Goal: Task Accomplishment & Management: Complete application form

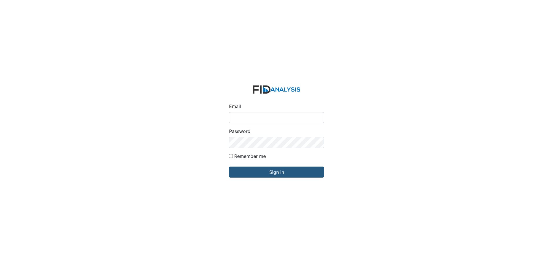
click at [264, 115] on input "Email" at bounding box center [276, 117] width 95 height 11
type input "[EMAIL_ADDRESS][DOMAIN_NAME]"
click at [229, 166] on input "Sign in" at bounding box center [276, 171] width 95 height 11
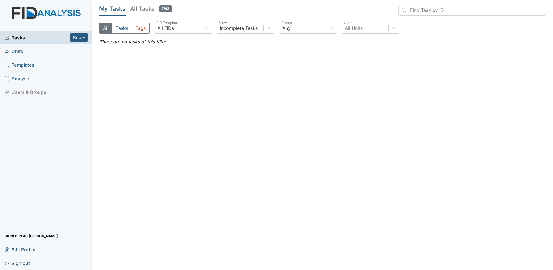
click at [144, 7] on h5 "All Tasks 1742" at bounding box center [151, 9] width 42 height 8
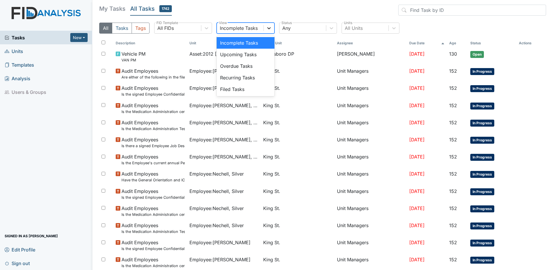
click at [268, 28] on icon at bounding box center [269, 28] width 6 height 6
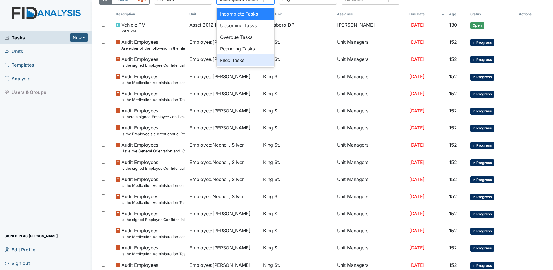
click at [242, 61] on div "Filed Tasks" at bounding box center [246, 60] width 58 height 12
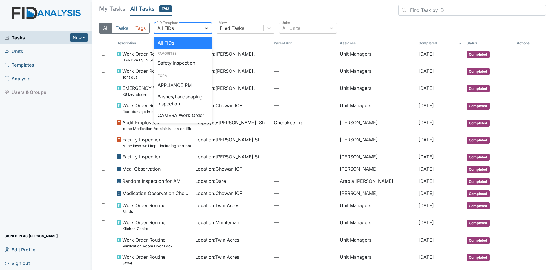
click at [206, 29] on icon at bounding box center [206, 28] width 3 height 2
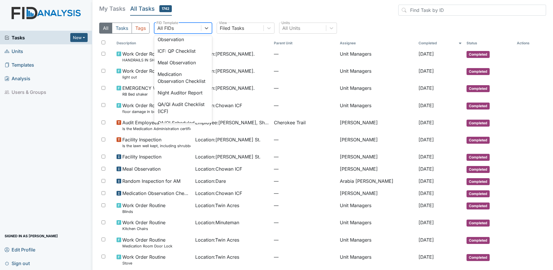
scroll to position [450, 0]
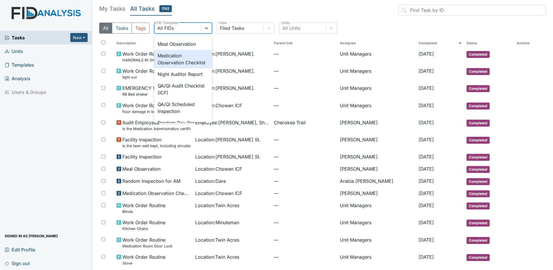
click at [173, 68] on div "Medication Observation Checklist" at bounding box center [183, 59] width 58 height 19
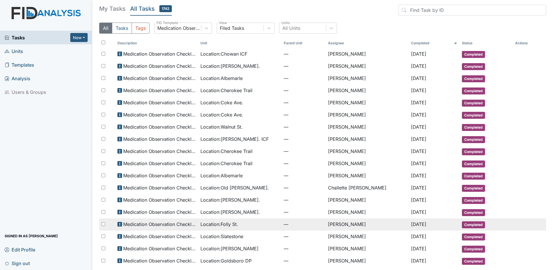
click at [225, 223] on span "Location : Folly St." at bounding box center [220, 224] width 38 height 7
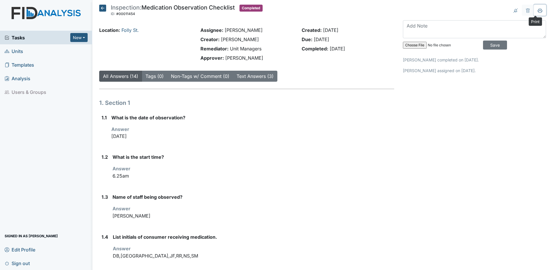
click at [538, 11] on icon at bounding box center [540, 10] width 5 height 5
click at [104, 7] on icon at bounding box center [102, 8] width 7 height 7
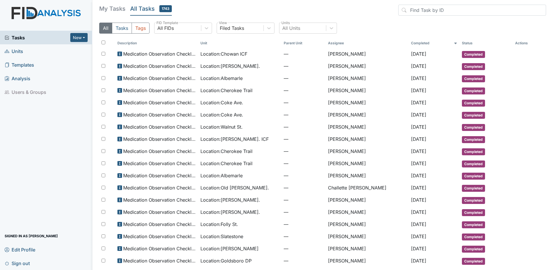
click at [16, 52] on span "Units" at bounding box center [14, 51] width 19 height 9
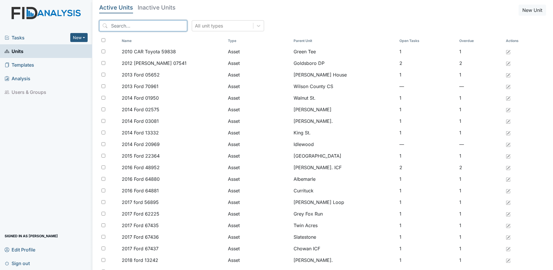
click at [151, 28] on input "search" at bounding box center [143, 25] width 88 height 11
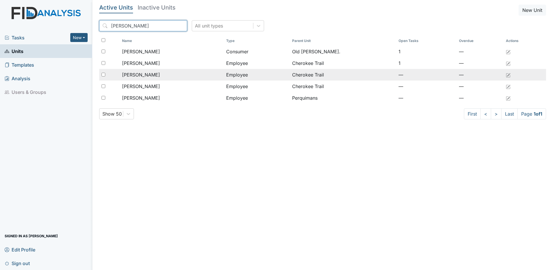
type input "teresa"
click at [157, 77] on span "Mitchell, Teresa" at bounding box center [141, 74] width 38 height 7
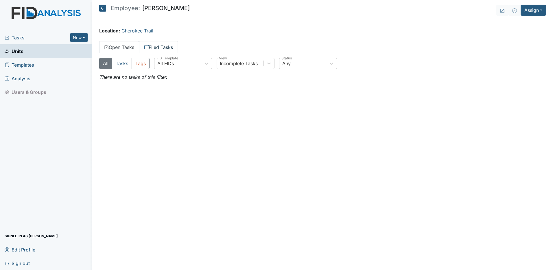
click at [172, 48] on link "Filed Tasks" at bounding box center [158, 47] width 39 height 12
click at [207, 64] on icon at bounding box center [206, 64] width 3 height 2
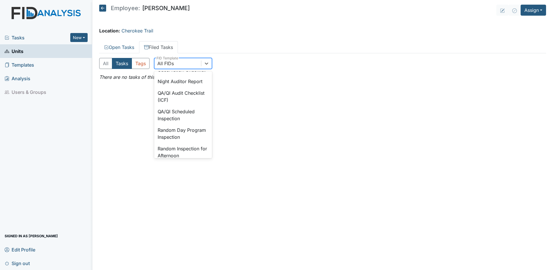
scroll to position [487, 0]
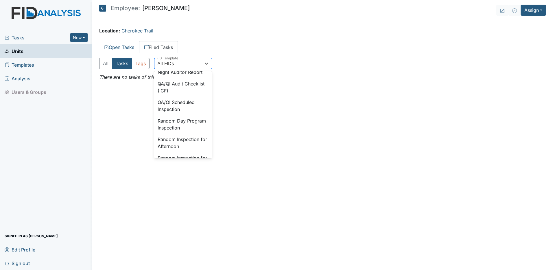
click at [175, 66] on div "Medication Observation Checklist" at bounding box center [183, 57] width 58 height 19
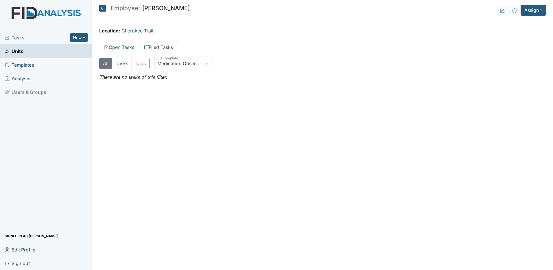
click at [104, 10] on icon at bounding box center [102, 8] width 7 height 7
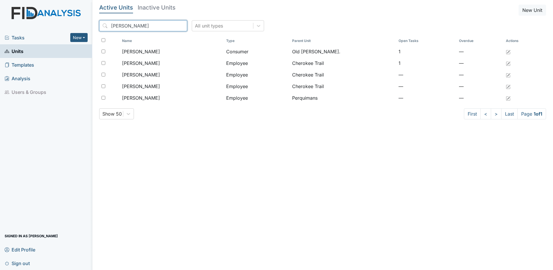
click at [170, 26] on input "teresa" at bounding box center [143, 25] width 88 height 11
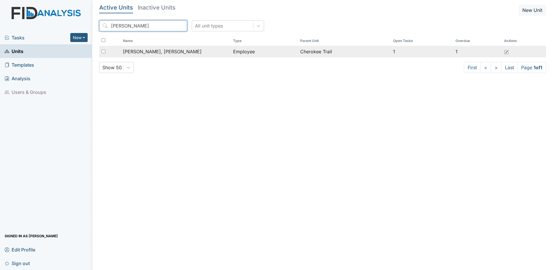
type input "rosemary"
click at [133, 54] on span "Jordan Parker, Rosemary" at bounding box center [162, 51] width 79 height 7
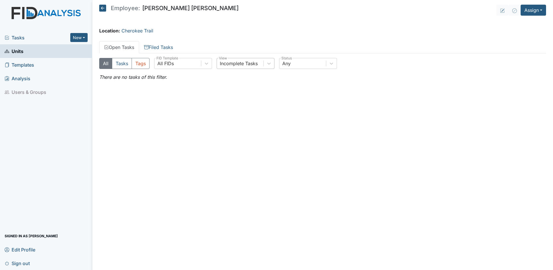
click at [243, 65] on div "Incomplete Tasks" at bounding box center [239, 63] width 38 height 7
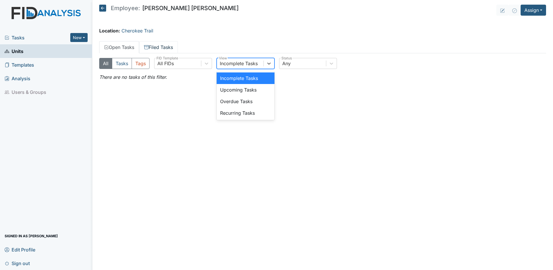
click at [166, 47] on link "Filed Tasks" at bounding box center [158, 47] width 39 height 12
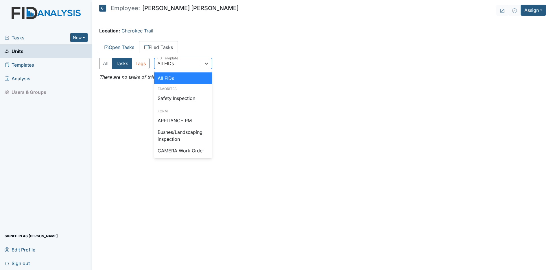
click at [182, 65] on div "All FIDs" at bounding box center [178, 63] width 47 height 10
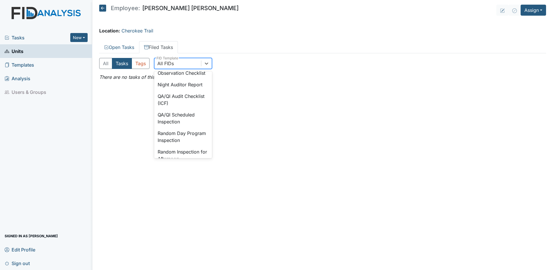
scroll to position [450, 0]
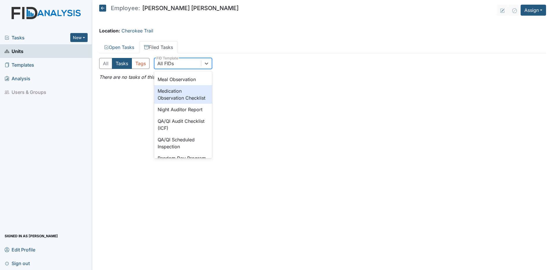
click at [179, 104] on div "Medication Observation Checklist" at bounding box center [183, 94] width 58 height 19
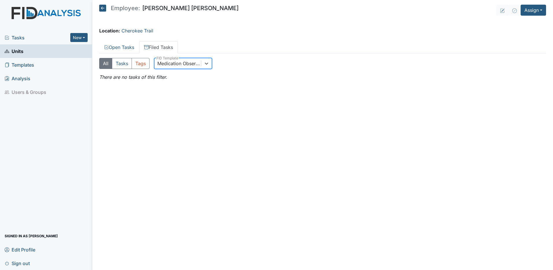
click at [104, 9] on icon at bounding box center [102, 8] width 7 height 7
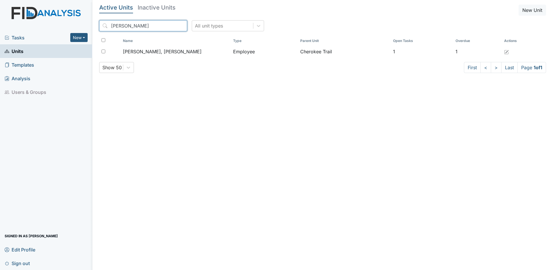
click at [170, 26] on input "rosemary" at bounding box center [143, 25] width 88 height 11
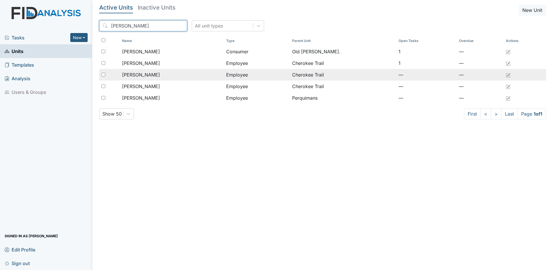
type input "teresa"
click at [142, 74] on span "Mitchell, Teresa" at bounding box center [141, 74] width 38 height 7
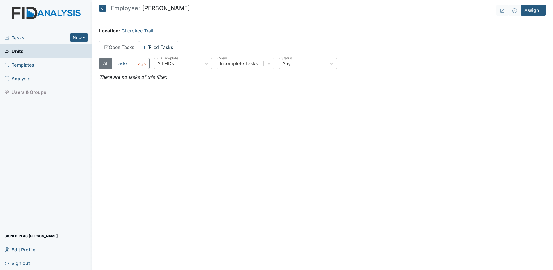
click at [161, 46] on link "Filed Tasks" at bounding box center [158, 47] width 39 height 12
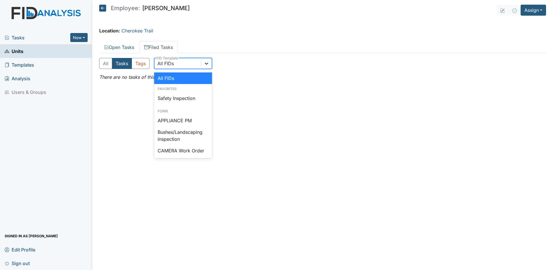
click at [208, 63] on icon at bounding box center [207, 63] width 6 height 6
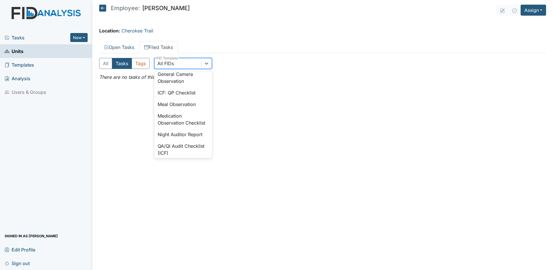
scroll to position [435, 0]
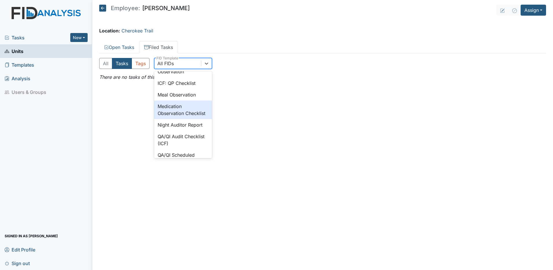
click at [173, 119] on div "Medication Observation Checklist" at bounding box center [183, 109] width 58 height 19
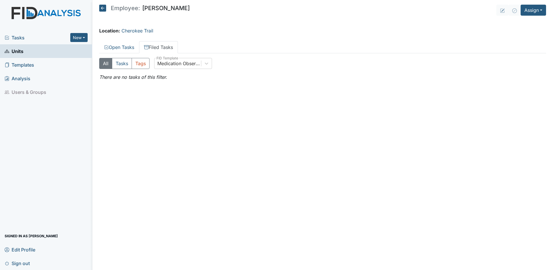
click at [104, 7] on icon at bounding box center [102, 8] width 7 height 7
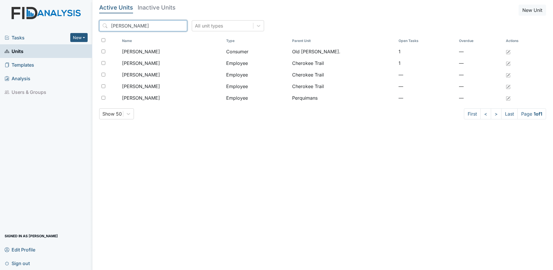
drag, startPoint x: 170, startPoint y: 25, endPoint x: 143, endPoint y: 23, distance: 27.8
click at [169, 25] on input "teresa" at bounding box center [143, 25] width 88 height 11
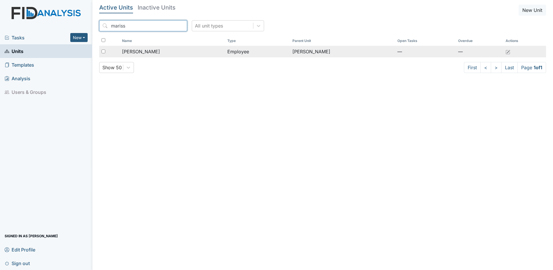
type input "mariss"
click at [145, 52] on span "Howe, Marissa" at bounding box center [141, 51] width 38 height 7
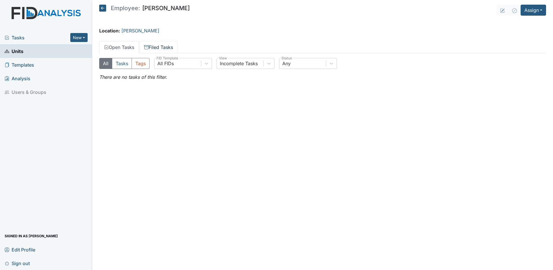
click at [164, 47] on link "Filed Tasks" at bounding box center [158, 47] width 39 height 12
click at [212, 63] on div at bounding box center [206, 63] width 10 height 10
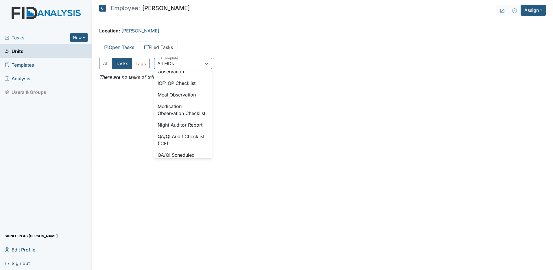
scroll to position [447, 0]
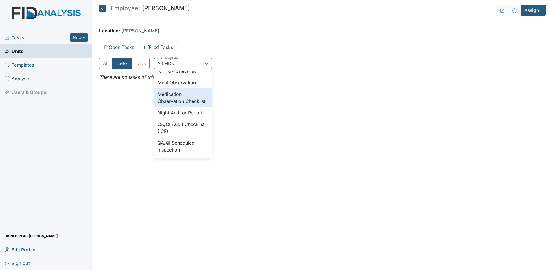
click at [180, 107] on div "Medication Observation Checklist" at bounding box center [183, 97] width 58 height 19
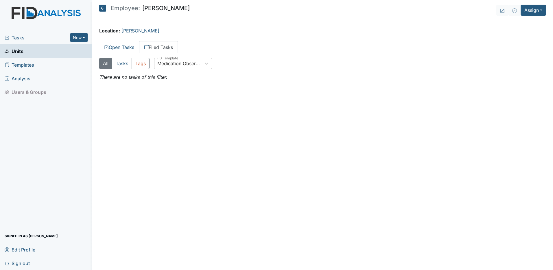
click at [104, 8] on icon at bounding box center [102, 8] width 7 height 7
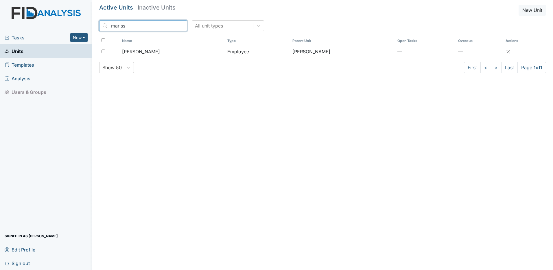
click at [171, 27] on input "mariss" at bounding box center [143, 25] width 88 height 11
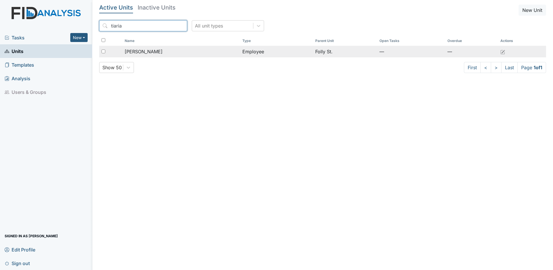
type input "tiaria"
click at [153, 54] on span "Jones, Tiaria" at bounding box center [144, 51] width 38 height 7
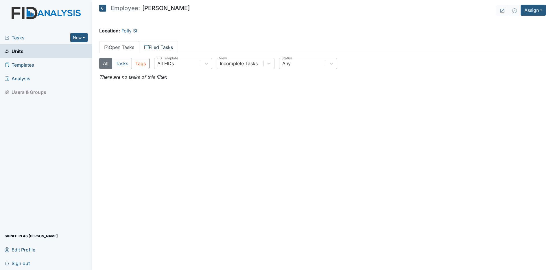
click at [167, 48] on link "Filed Tasks" at bounding box center [158, 47] width 39 height 12
click at [205, 62] on icon at bounding box center [207, 63] width 6 height 6
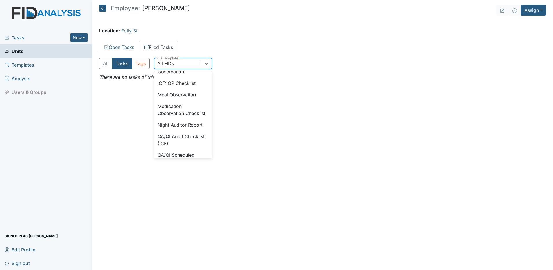
scroll to position [459, 0]
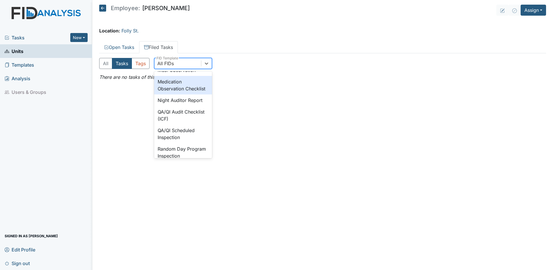
click at [185, 94] on div "Medication Observation Checklist" at bounding box center [183, 85] width 58 height 19
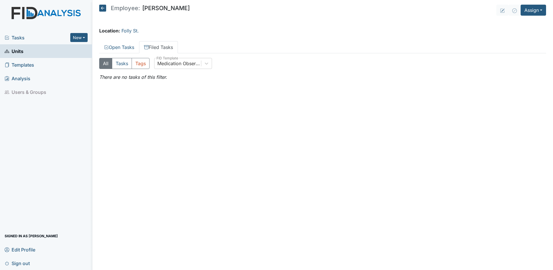
click at [103, 6] on icon at bounding box center [102, 8] width 7 height 7
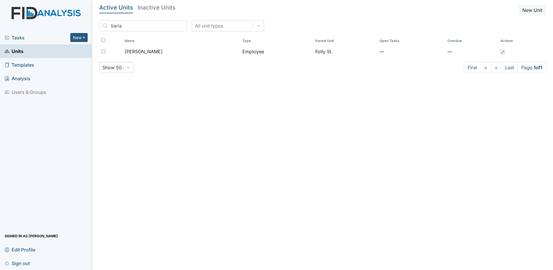
click at [33, 38] on span "Tasks" at bounding box center [38, 37] width 66 height 7
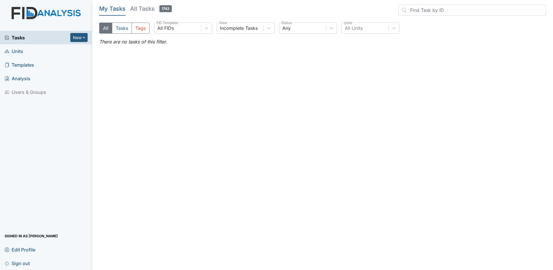
click at [25, 262] on span "Sign out" at bounding box center [17, 262] width 25 height 9
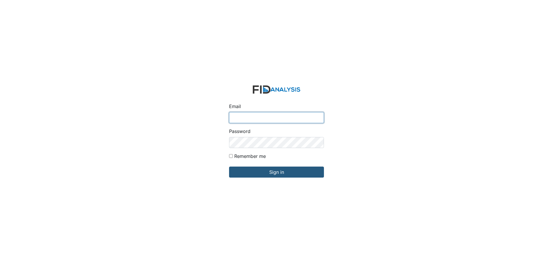
click at [254, 115] on input "Email" at bounding box center [276, 117] width 95 height 11
type input "[EMAIL_ADDRESS][DOMAIN_NAME]"
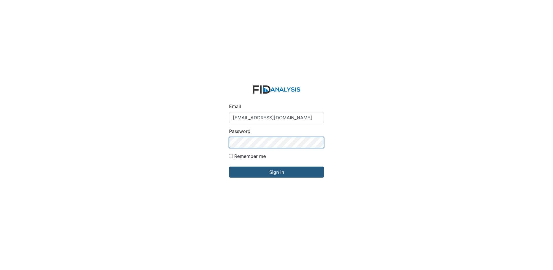
click at [229, 166] on input "Sign in" at bounding box center [276, 171] width 95 height 11
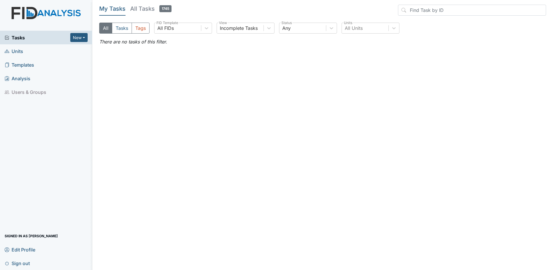
click at [19, 53] on span "Units" at bounding box center [14, 51] width 19 height 9
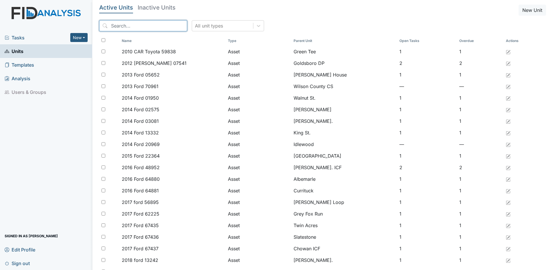
click at [144, 27] on input "search" at bounding box center [143, 25] width 88 height 11
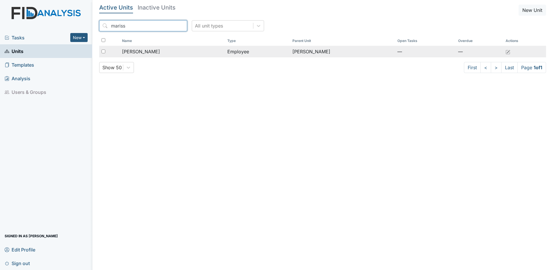
type input "mariss"
click at [153, 52] on span "[PERSON_NAME]" at bounding box center [141, 51] width 38 height 7
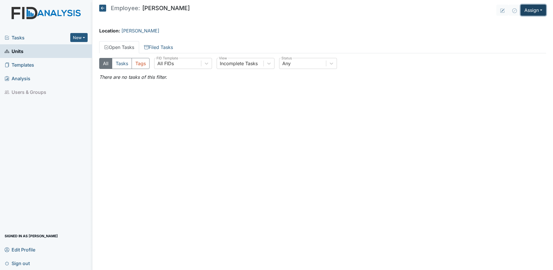
click at [531, 12] on button "Assign" at bounding box center [533, 10] width 25 height 11
click at [510, 22] on link "Assign Form" at bounding box center [520, 23] width 52 height 9
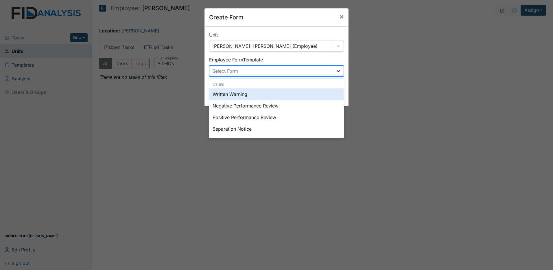
click at [336, 71] on icon at bounding box center [339, 71] width 6 height 6
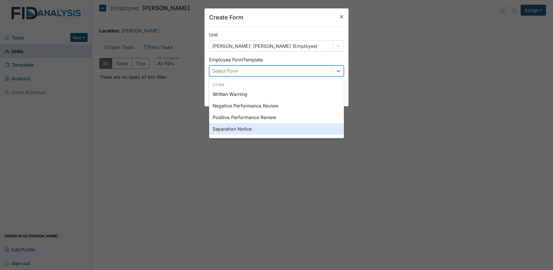
click at [249, 129] on div "Separation Notice" at bounding box center [276, 129] width 135 height 12
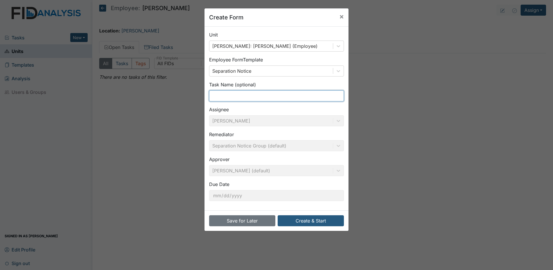
click at [242, 97] on input "text" at bounding box center [276, 95] width 135 height 11
click at [219, 98] on input "text" at bounding box center [276, 95] width 135 height 11
type input "H"
type input "SEPARATION"
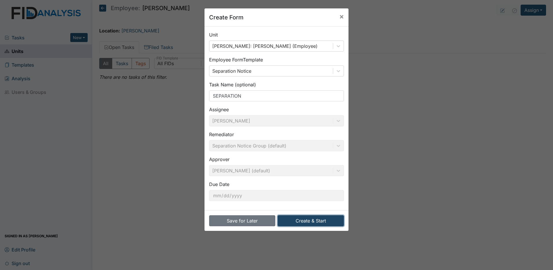
click at [312, 222] on button "Create & Start" at bounding box center [311, 220] width 66 height 11
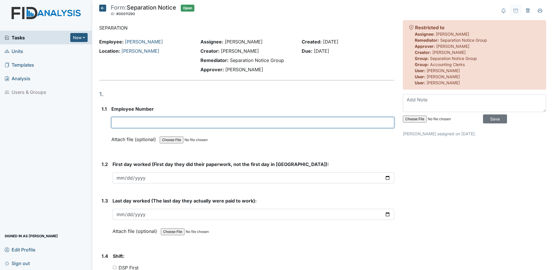
click at [133, 120] on input "text" at bounding box center [252, 122] width 283 height 11
type input "10939"
